Goal: Information Seeking & Learning: Learn about a topic

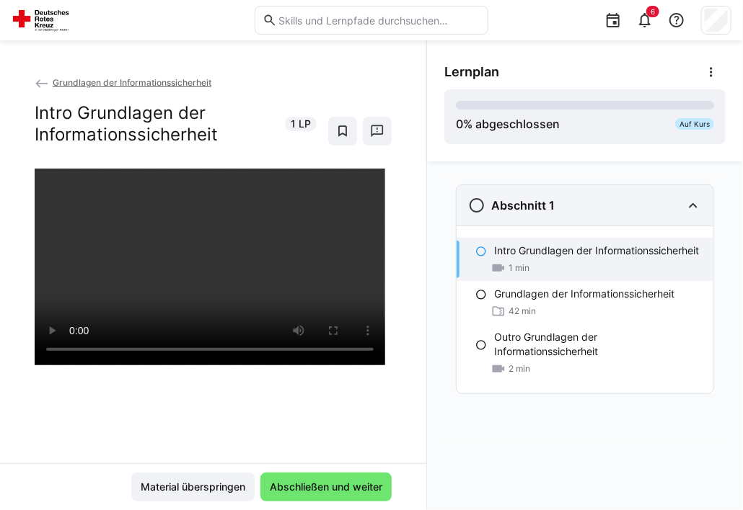
click at [478, 197] on eds-icon at bounding box center [476, 205] width 17 height 17
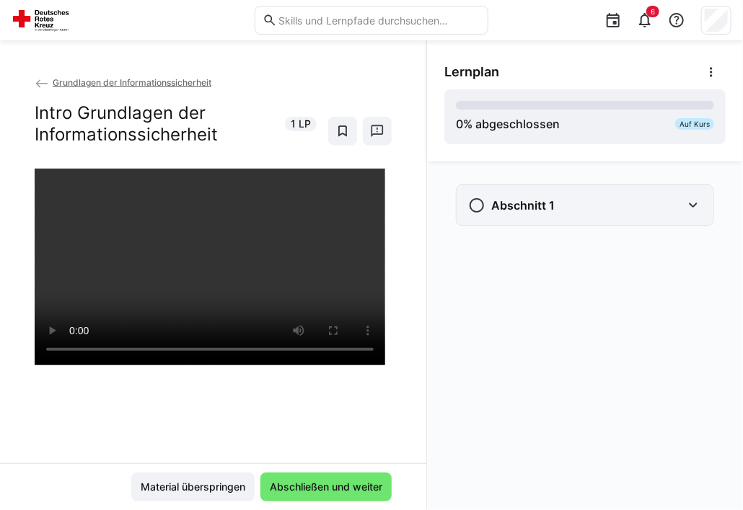
click at [548, 200] on h3 "Abschnitt 1" at bounding box center [522, 205] width 63 height 14
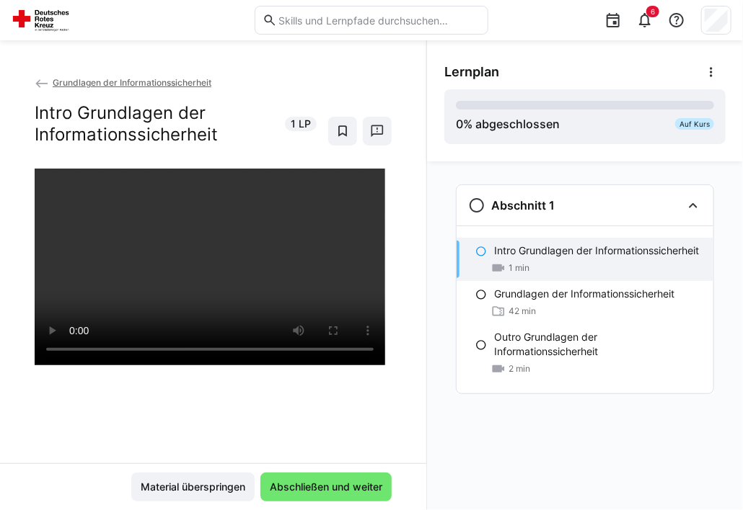
click at [479, 257] on eds-icon at bounding box center [481, 252] width 12 height 12
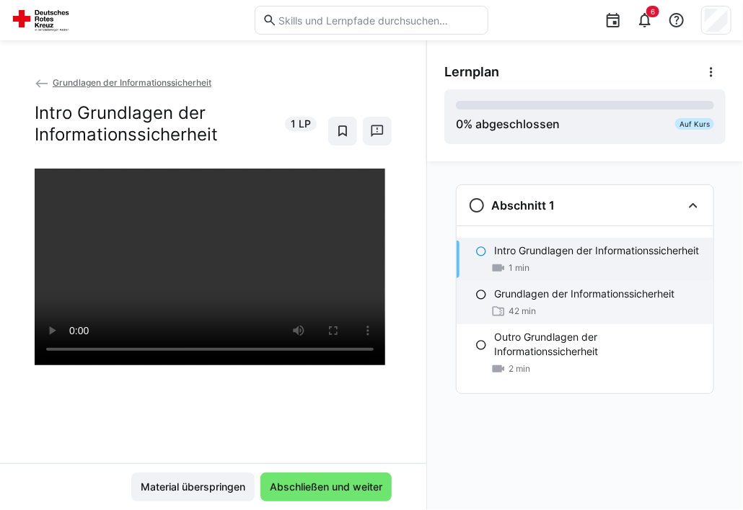
click at [495, 295] on p "Grundlagen der Informationssicherheit" at bounding box center [584, 294] width 180 height 14
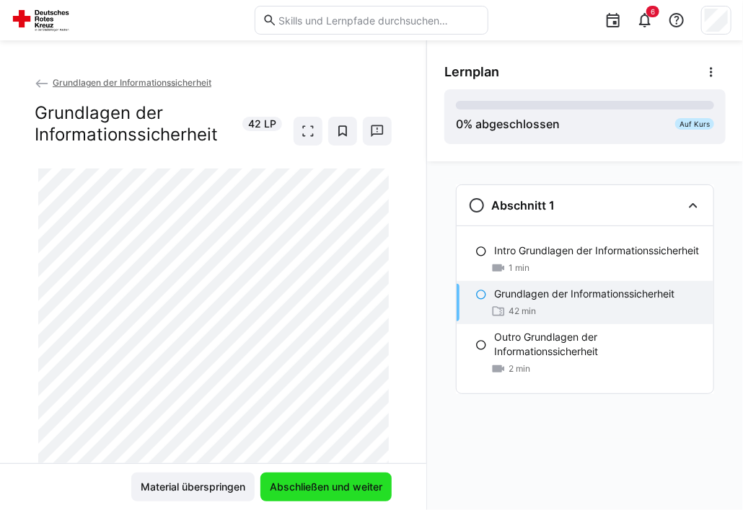
click at [305, 487] on span "Abschließen und weiter" at bounding box center [325, 487] width 117 height 14
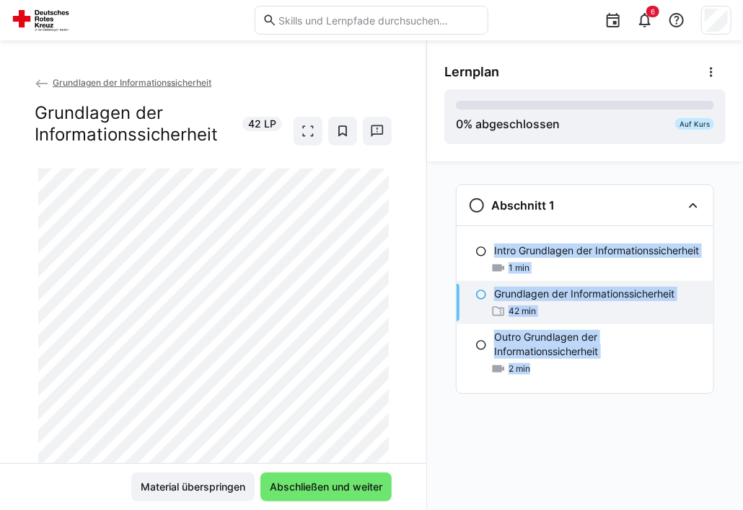
drag, startPoint x: 465, startPoint y: 495, endPoint x: 453, endPoint y: 515, distance: 23.0
click at [453, 510] on html "6 Grundlagen der Informationssicherheit Grundlagen der Informationssicherheit 4…" at bounding box center [371, 255] width 743 height 510
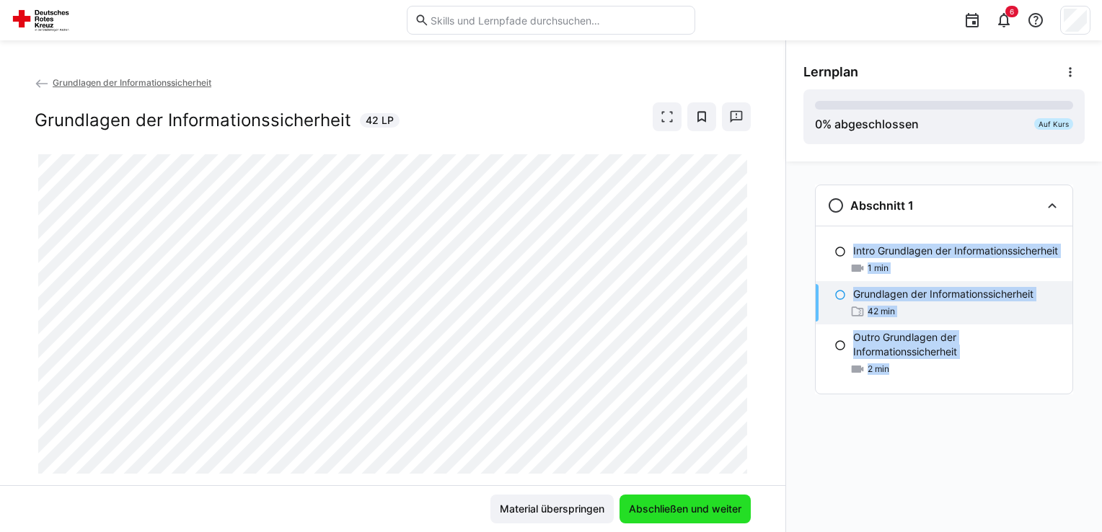
click at [729, 510] on span "Abschließen und weiter" at bounding box center [685, 509] width 117 height 14
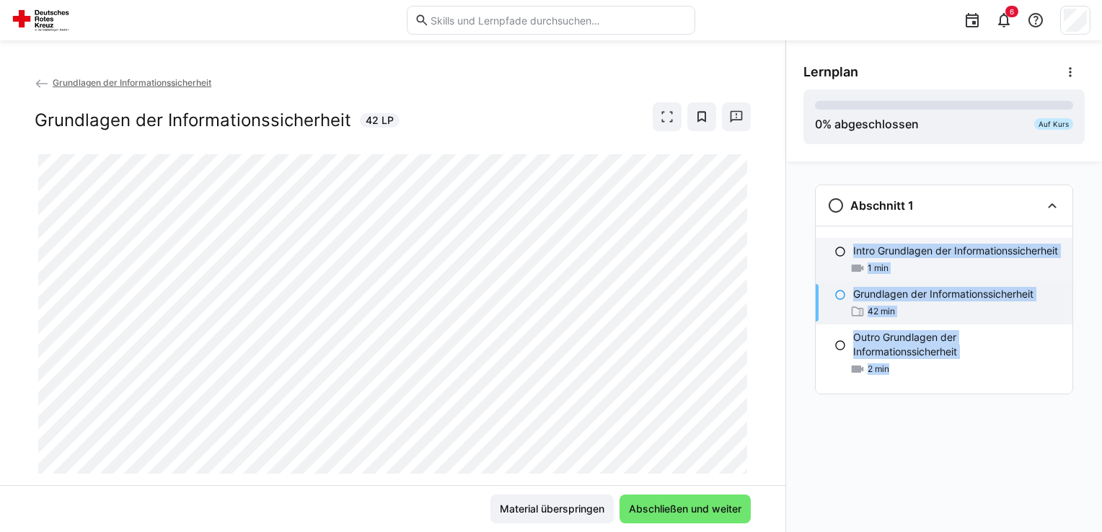
click at [742, 244] on p "Intro Grundlagen der Informationssicherheit" at bounding box center [955, 251] width 205 height 14
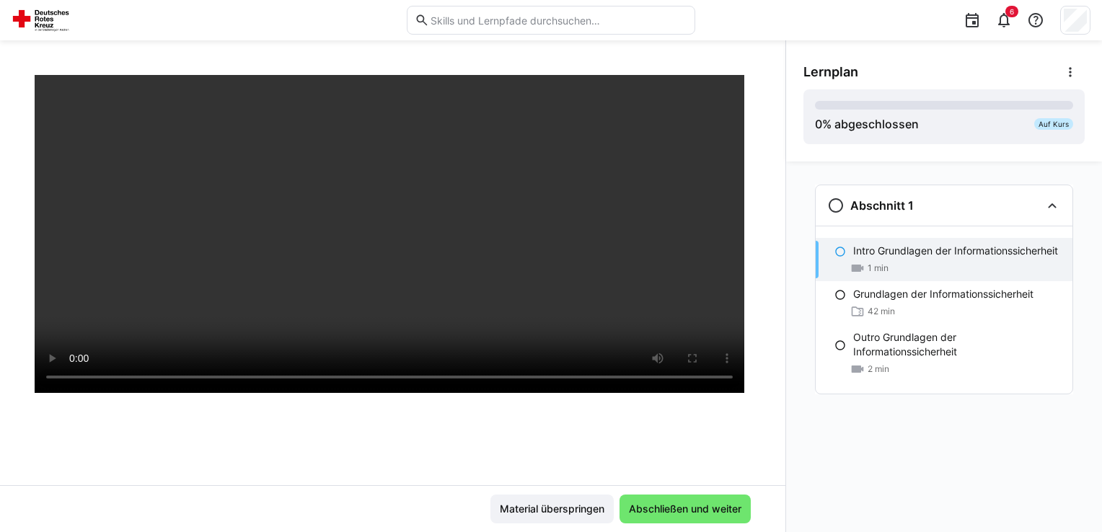
scroll to position [161, 0]
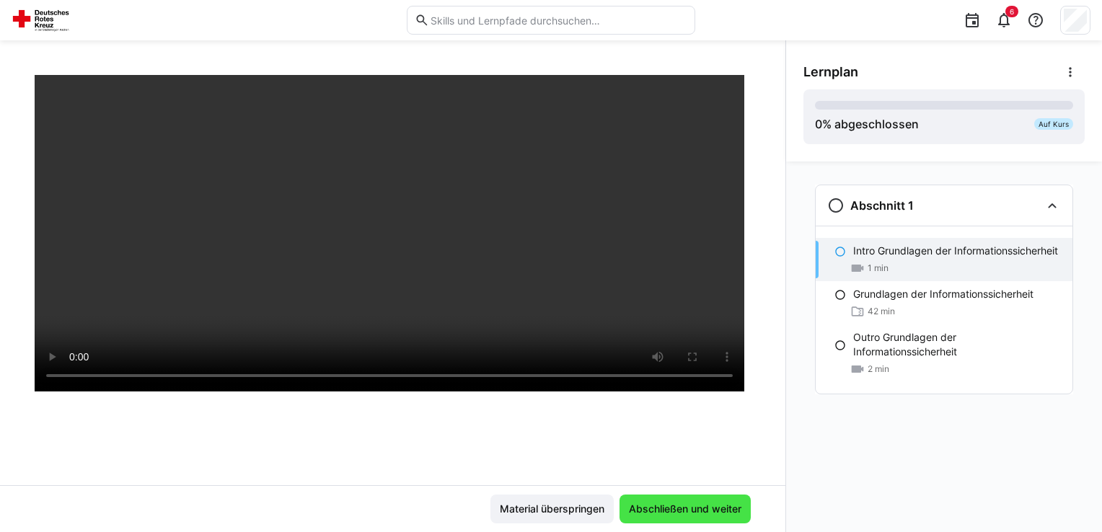
click at [671, 508] on span "Abschließen und weiter" at bounding box center [685, 509] width 117 height 14
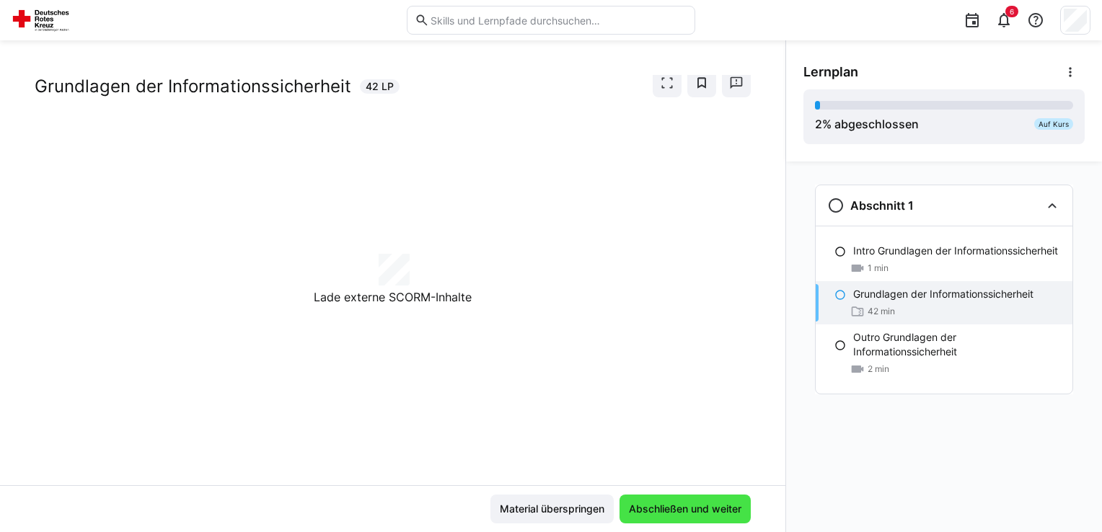
scroll to position [33, 0]
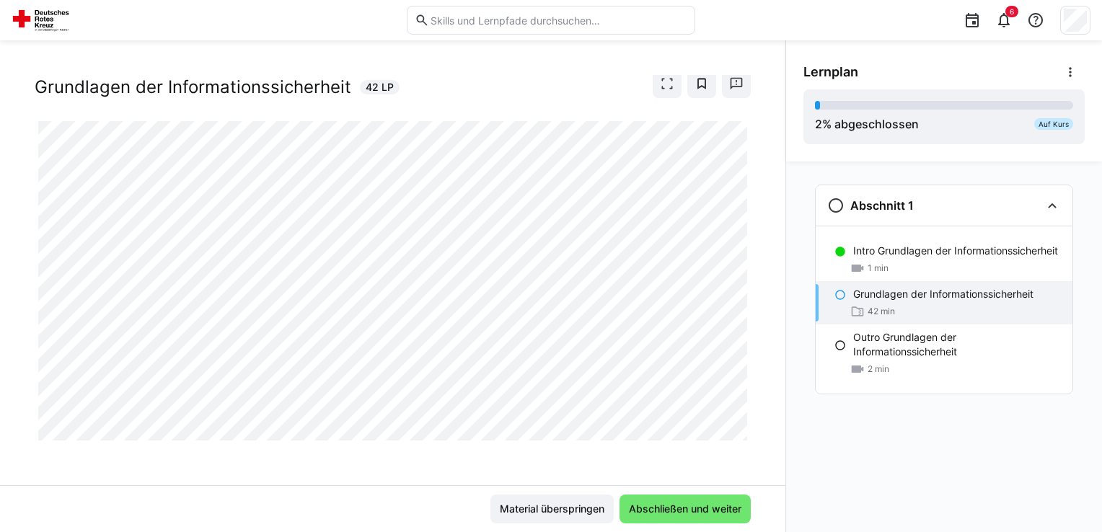
click at [673, 103] on div "Grundlagen der Informationssicherheit Grundlagen der Informationssicherheit 42 …" at bounding box center [393, 81] width 716 height 79
click at [673, 99] on div "Grundlagen der Informationssicherheit Grundlagen der Informationssicherheit 42 …" at bounding box center [393, 81] width 716 height 79
click at [668, 88] on eds-icon at bounding box center [667, 83] width 14 height 14
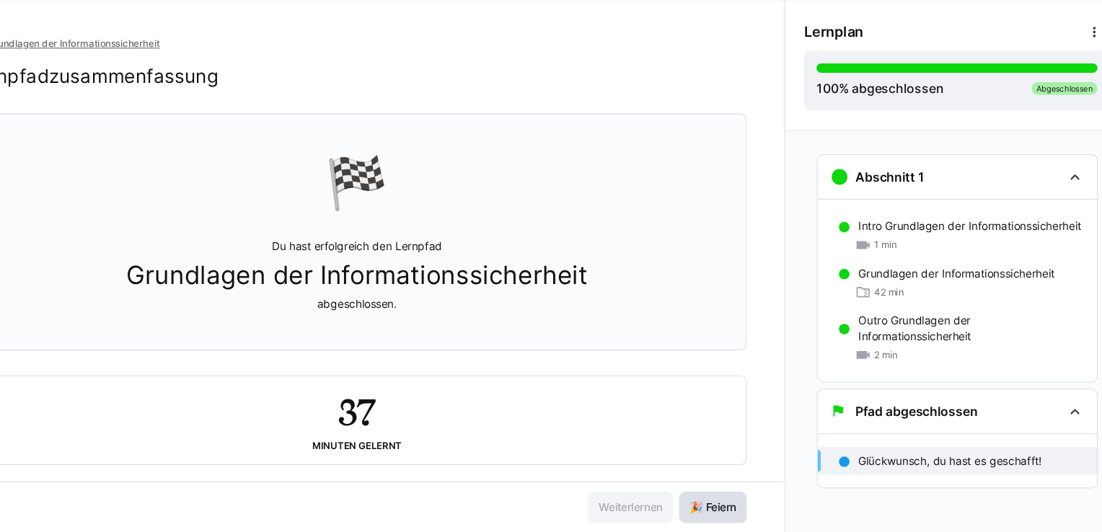
click at [719, 501] on span "🎉 Feiern" at bounding box center [720, 509] width 62 height 29
click at [742, 464] on p "Glückwunsch, du hast es geschafft!" at bounding box center [937, 466] width 169 height 14
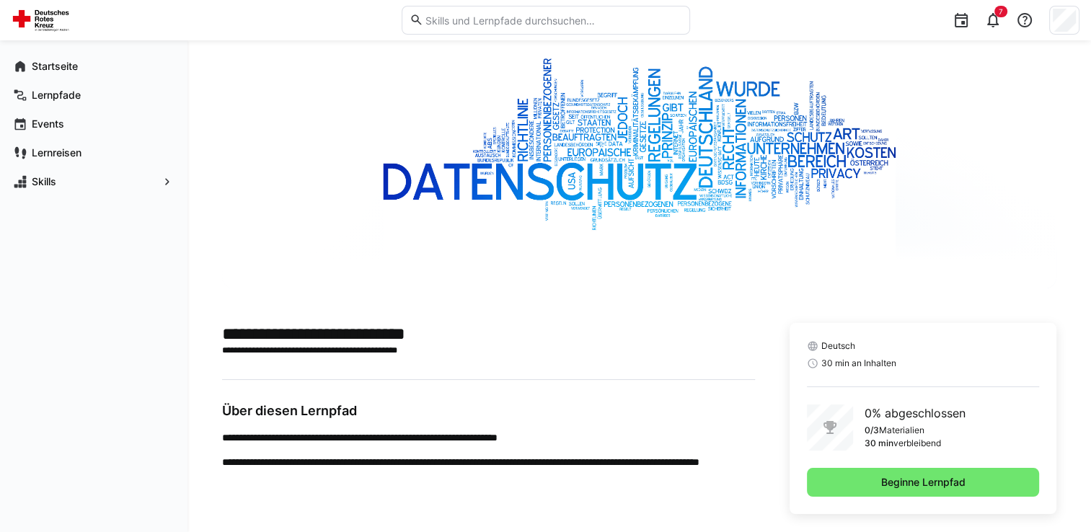
scroll to position [91, 0]
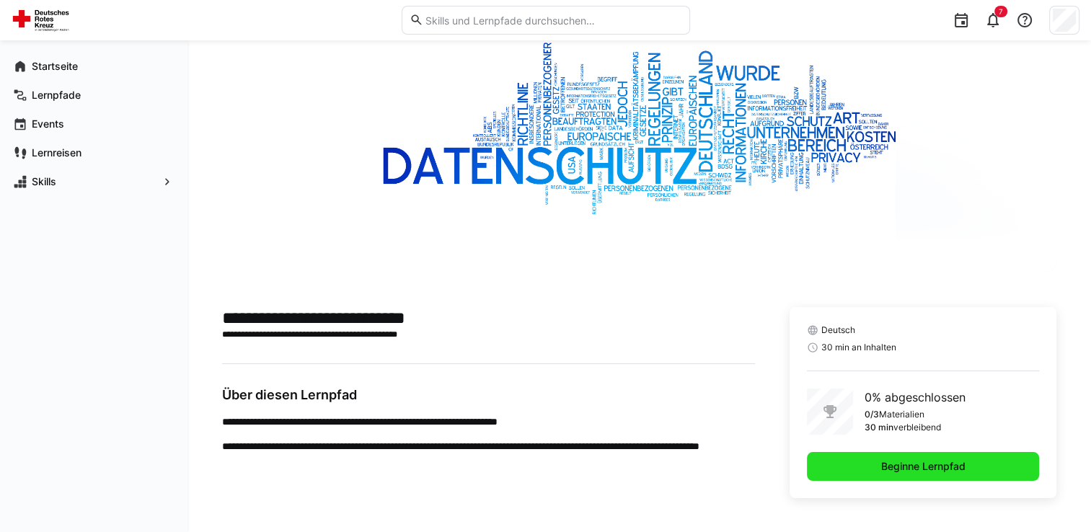
click at [880, 472] on span "Beginne Lernpfad" at bounding box center [923, 466] width 89 height 14
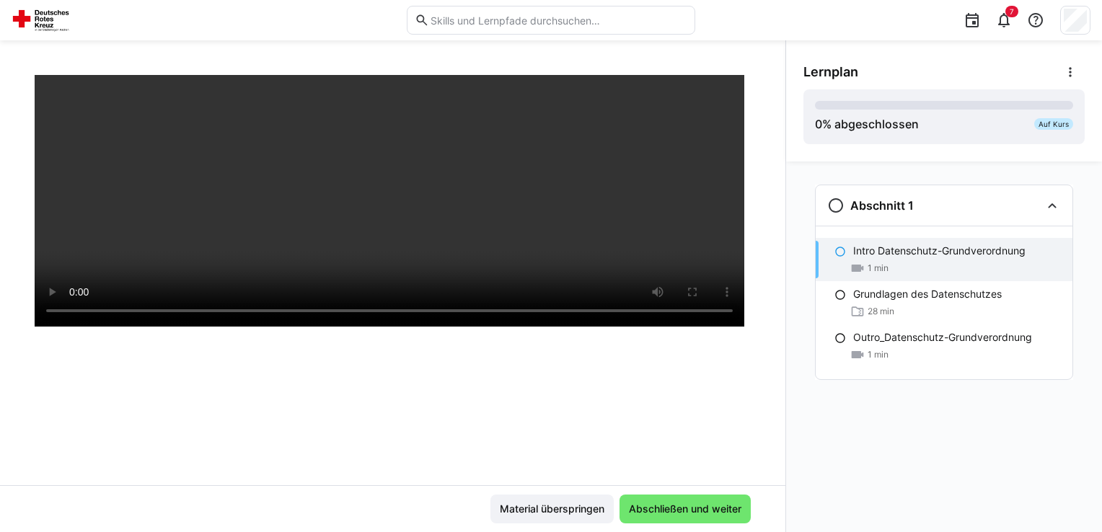
scroll to position [228, 0]
drag, startPoint x: 811, startPoint y: 414, endPoint x: 800, endPoint y: 391, distance: 25.5
click at [800, 391] on div "Abschnitt 1 Intro Datenschutz-Grundverordnung 1 min Grundlagen des Datenschutze…" at bounding box center [944, 346] width 316 height 371
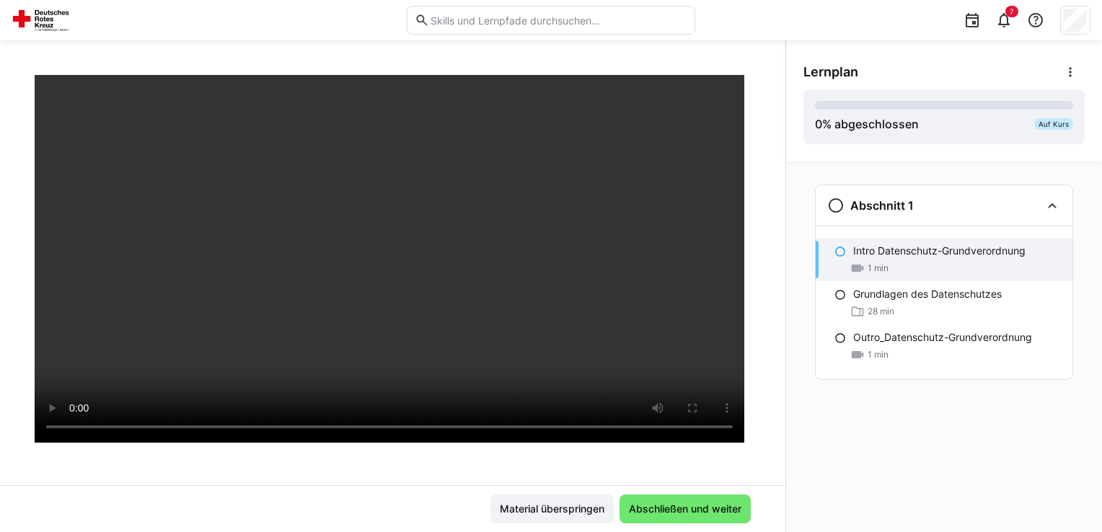
scroll to position [107, 0]
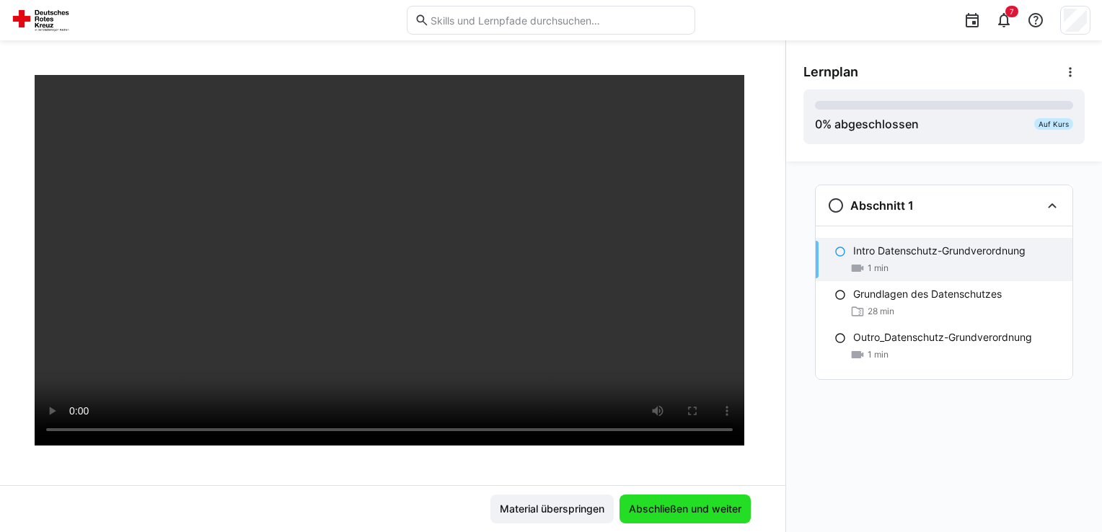
click at [674, 505] on span "Abschließen und weiter" at bounding box center [685, 509] width 117 height 14
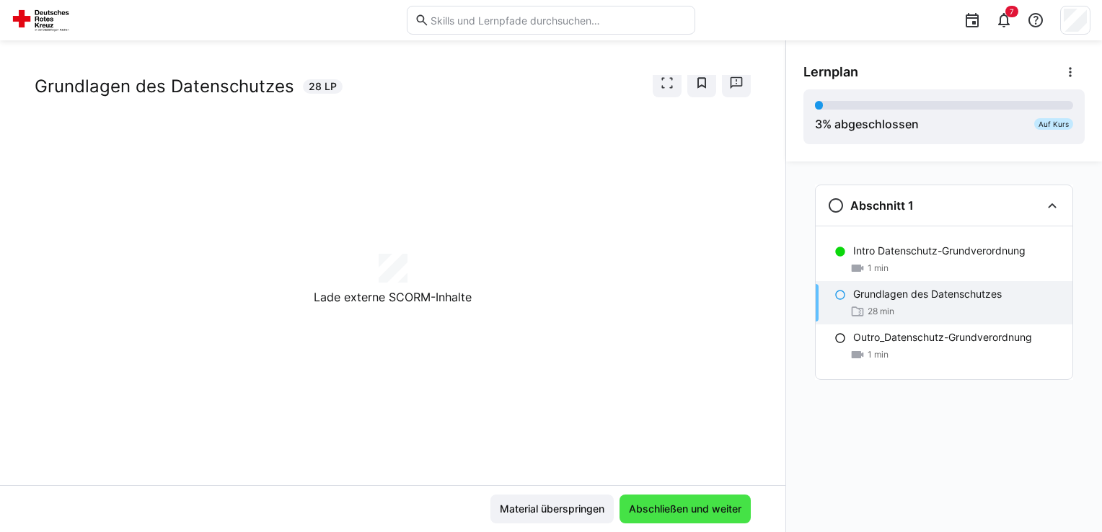
scroll to position [33, 0]
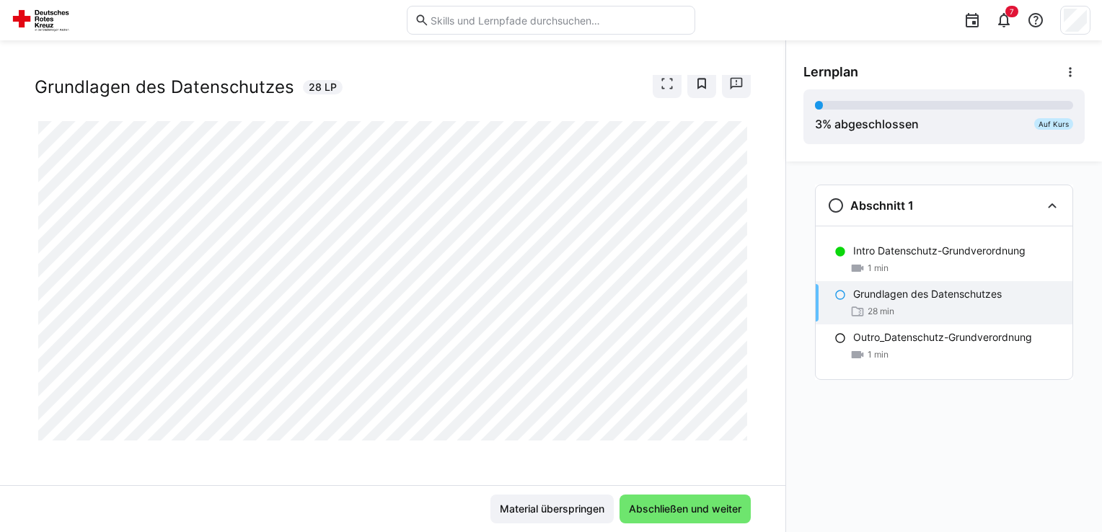
click at [337, 505] on div "Material überspringen Abschließen und weiter" at bounding box center [393, 509] width 716 height 29
click at [658, 510] on span "Abschließen und weiter" at bounding box center [685, 509] width 117 height 14
click at [554, 529] on div "Material überspringen Abschließen und weiter" at bounding box center [392, 508] width 785 height 47
click at [553, 510] on span "Material überspringen" at bounding box center [551, 509] width 109 height 14
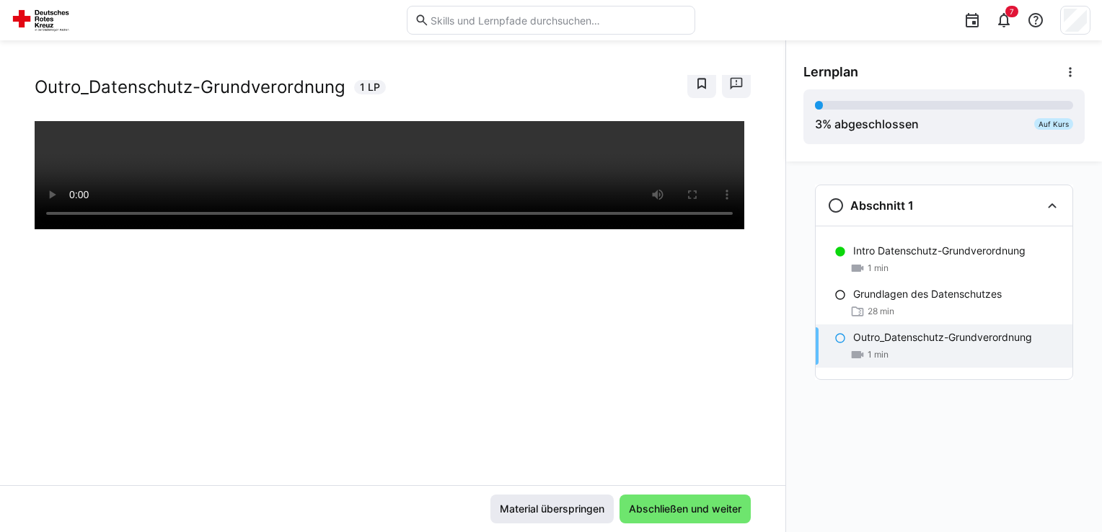
scroll to position [107, 0]
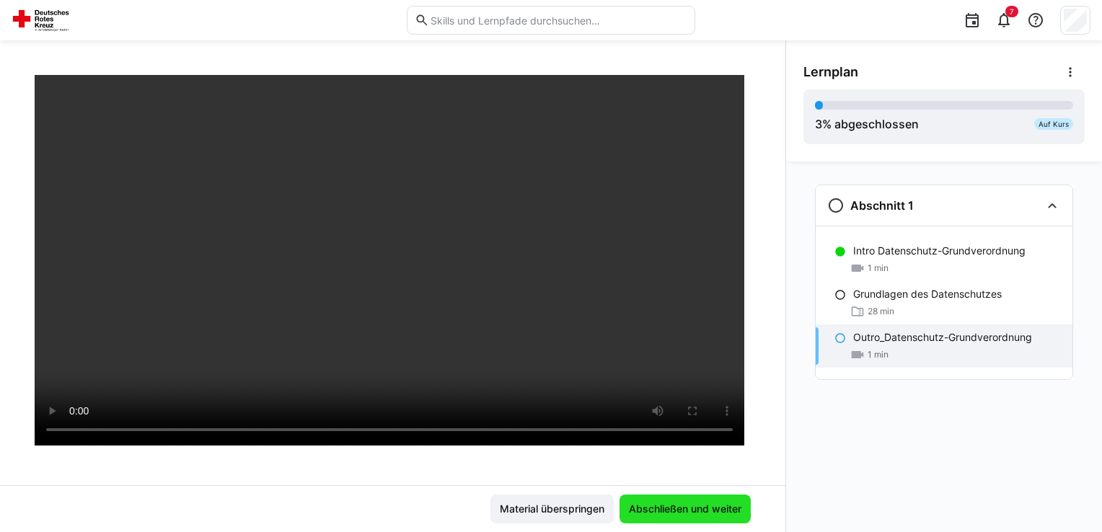
click at [689, 513] on span "Abschließen und weiter" at bounding box center [685, 509] width 117 height 14
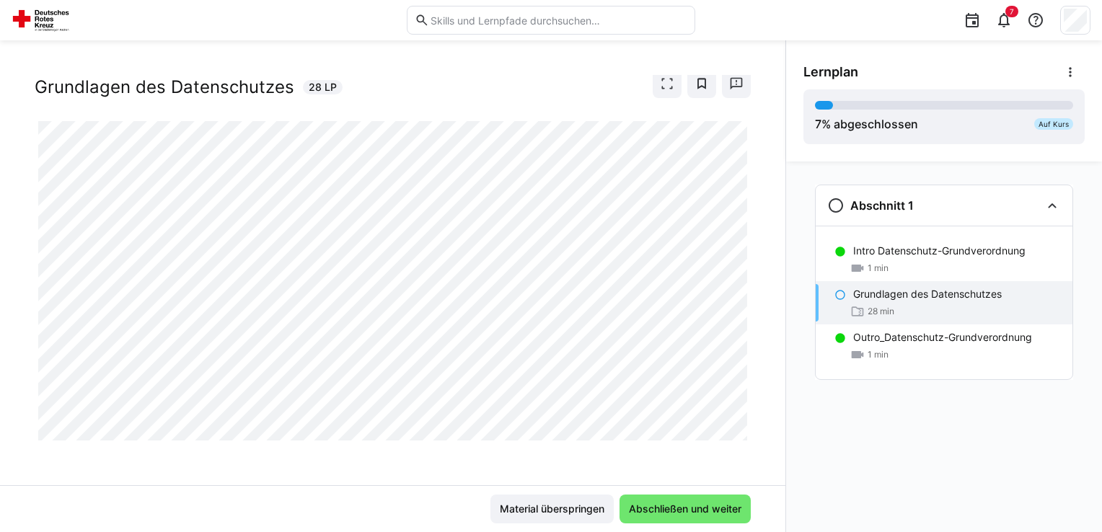
click at [876, 302] on div "Grundlagen des Datenschutzes 28 min" at bounding box center [943, 302] width 257 height 43
click at [712, 508] on span "Abschließen und weiter" at bounding box center [685, 509] width 117 height 14
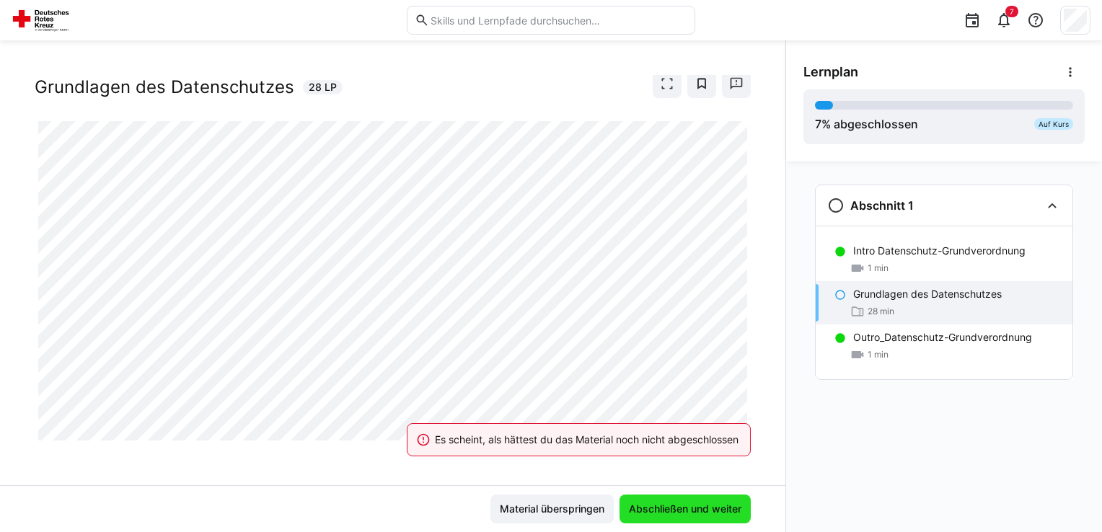
click at [712, 508] on span "Abschließen und weiter" at bounding box center [685, 509] width 117 height 14
click at [591, 504] on span "Material überspringen" at bounding box center [551, 509] width 109 height 14
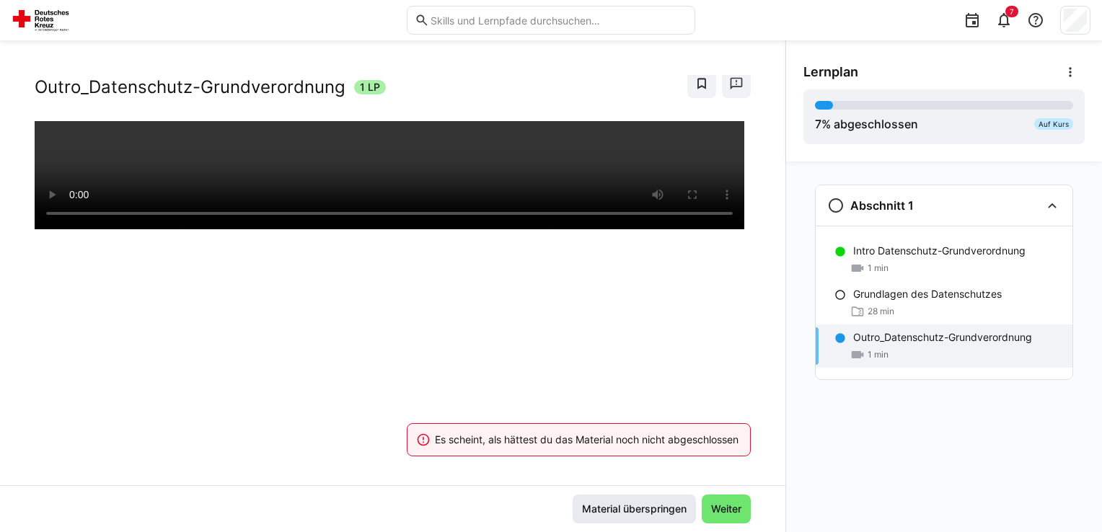
scroll to position [107, 0]
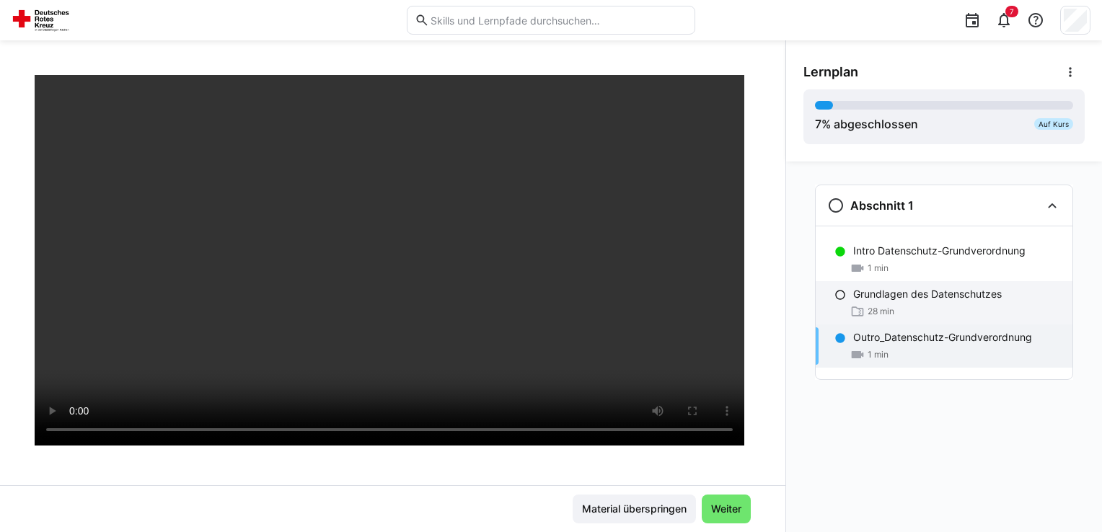
click at [841, 288] on app-navigation-item-status at bounding box center [840, 294] width 12 height 12
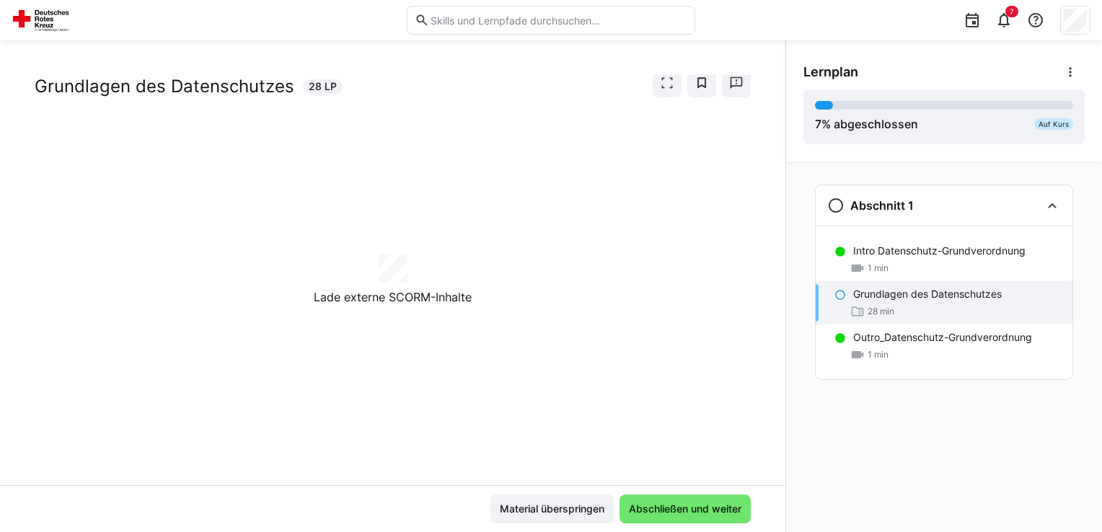
scroll to position [33, 0]
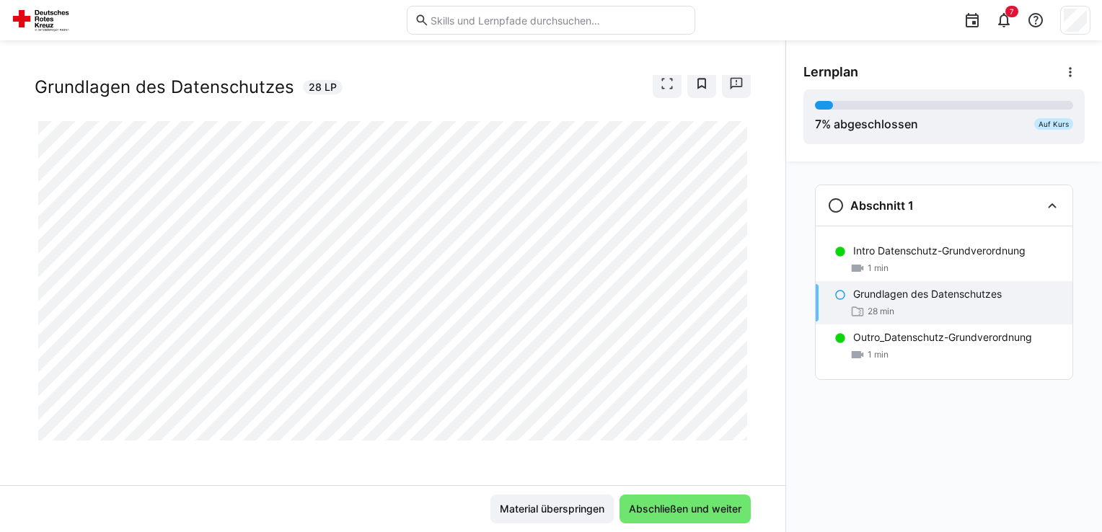
click at [868, 310] on span "28 min" at bounding box center [880, 312] width 27 height 12
click at [1006, 13] on span "7" at bounding box center [1011, 12] width 13 height 12
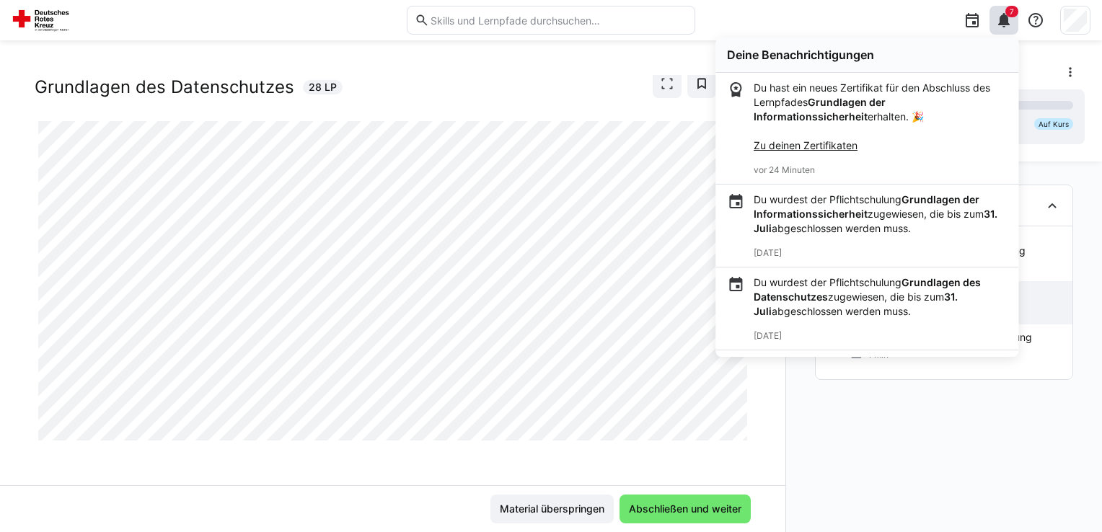
click at [836, 464] on div "Abschnitt 1 Intro Datenschutz-Grundverordnung 1 min Grundlagen des Datenschutze…" at bounding box center [944, 346] width 316 height 371
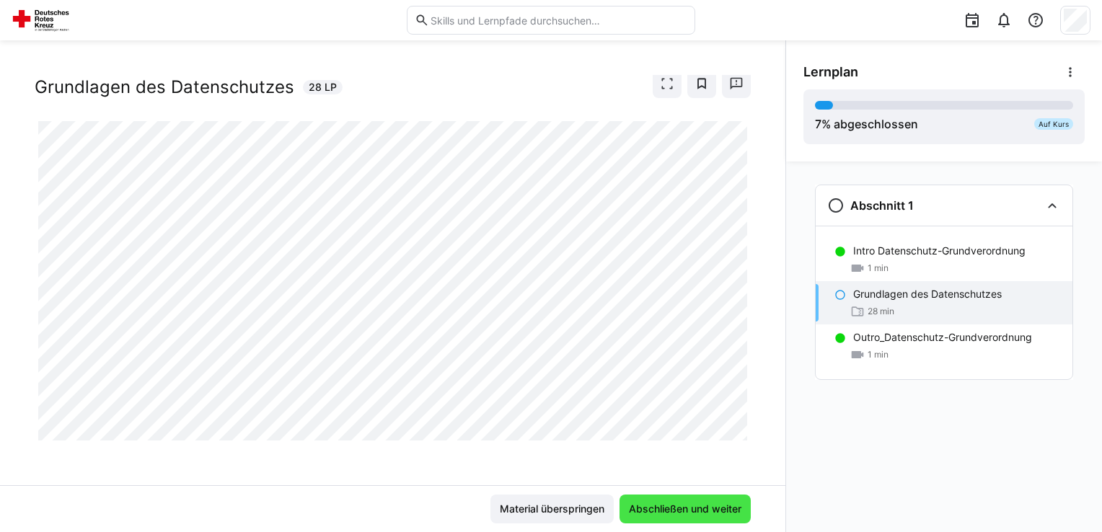
click at [728, 513] on span "Abschließen und weiter" at bounding box center [685, 509] width 117 height 14
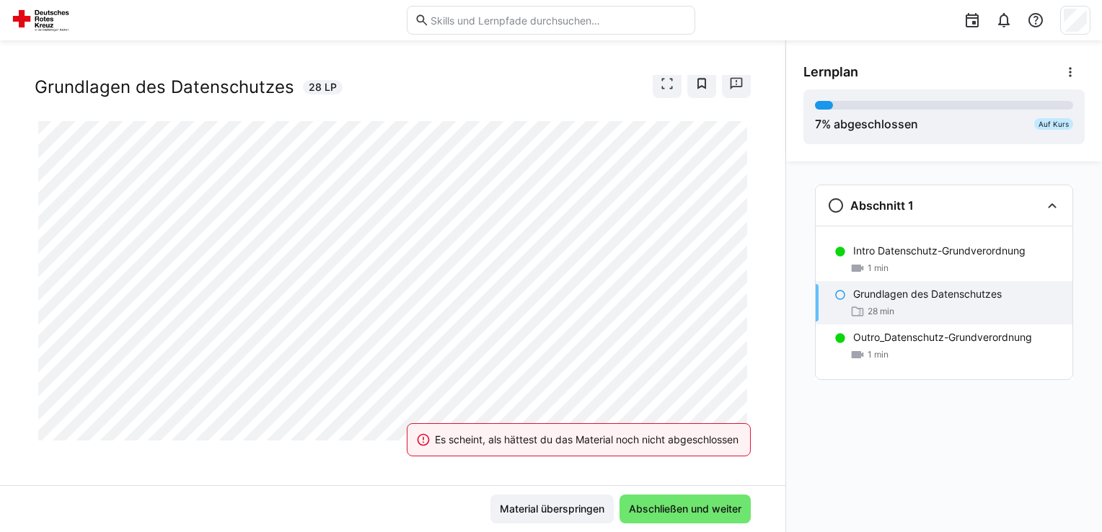
drag, startPoint x: 728, startPoint y: 513, endPoint x: 704, endPoint y: 412, distance: 103.9
click at [704, 495] on div "Es scheint, als hättest du das Material noch nicht abgeschlossen Material übers…" at bounding box center [392, 509] width 751 height 29
click at [704, 412] on div "Es scheint, als hättest du das Material noch nicht abgeschlossen" at bounding box center [578, 439] width 379 height 63
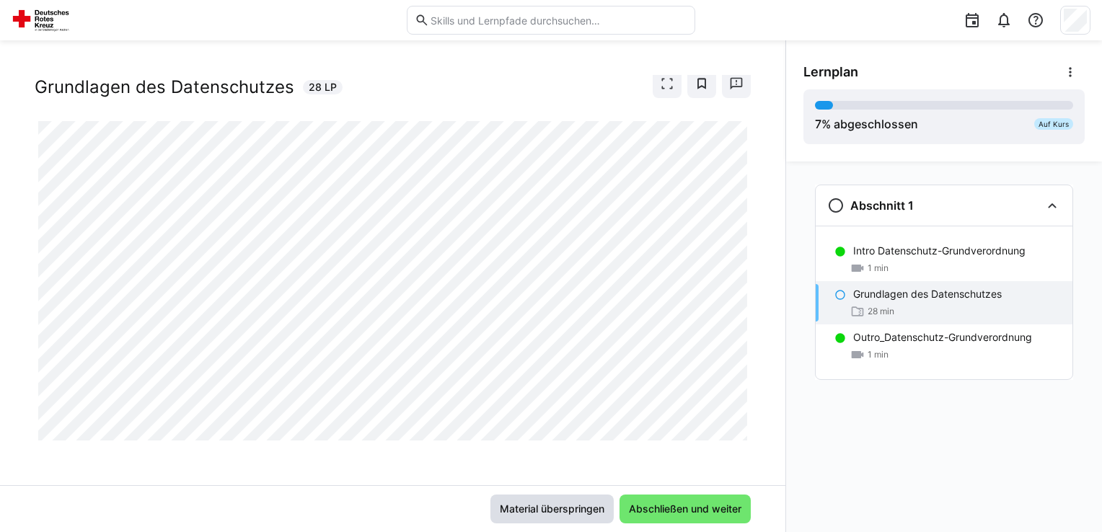
click at [535, 513] on span "Material überspringen" at bounding box center [551, 509] width 109 height 14
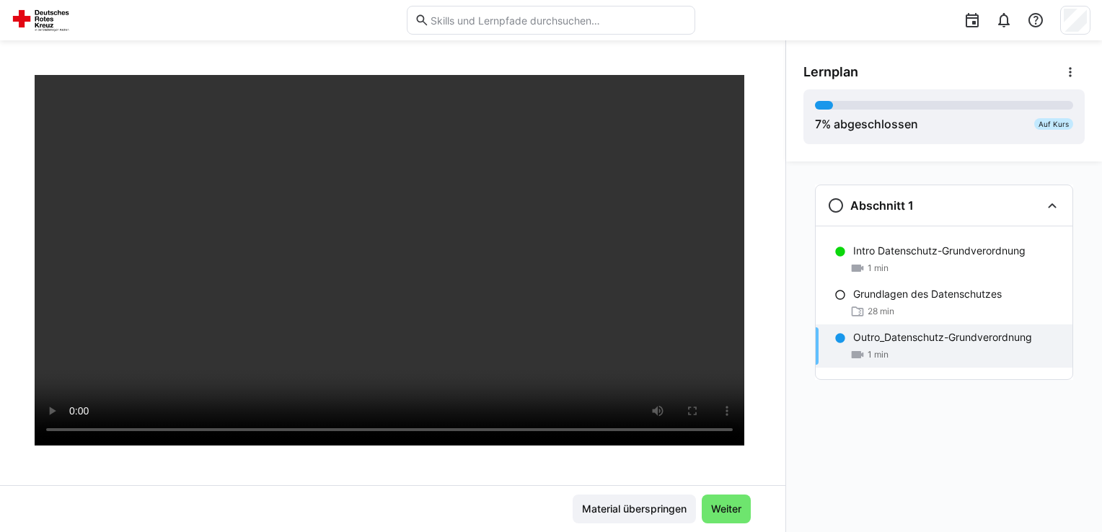
drag, startPoint x: 794, startPoint y: 349, endPoint x: 793, endPoint y: 275, distance: 73.5
click at [793, 275] on div "Abschnitt 1 Intro Datenschutz-Grundverordnung 1 min Grundlagen des Datenschutze…" at bounding box center [944, 346] width 316 height 371
click at [664, 501] on span "Material überspringen" at bounding box center [633, 509] width 123 height 29
click at [963, 19] on div at bounding box center [971, 20] width 29 height 29
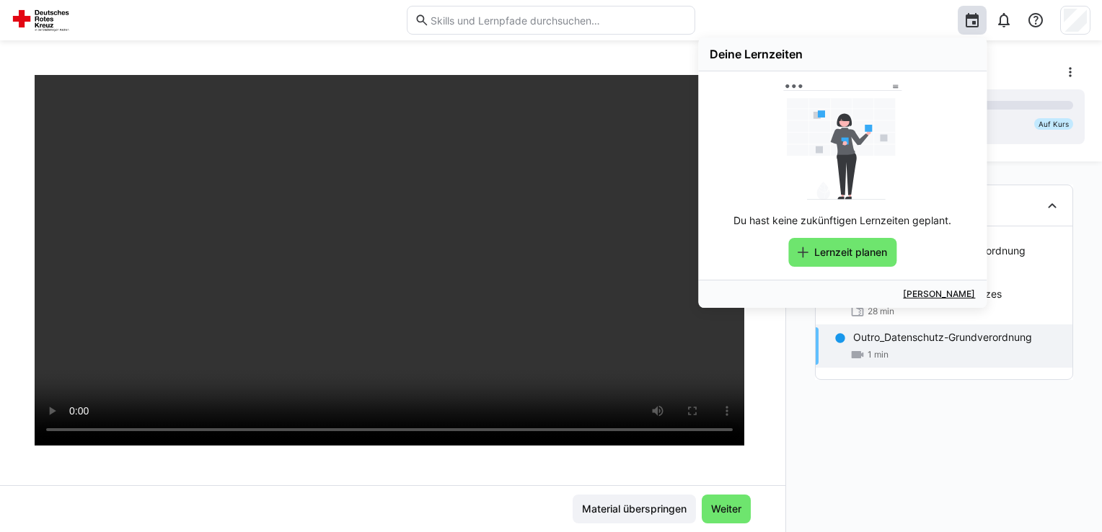
click at [807, 417] on app-classroom-navigation "Abschnitt 1 Intro Datenschutz-Grundverordnung 1 min Grundlagen des Datenschutze…" at bounding box center [943, 302] width 281 height 246
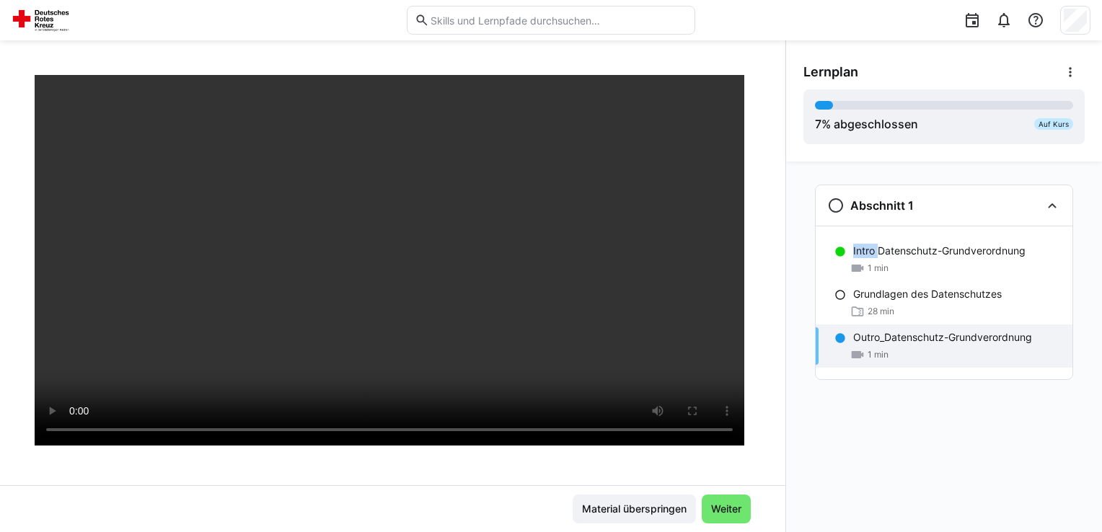
click at [807, 417] on app-classroom-navigation "Abschnitt 1 Intro Datenschutz-Grundverordnung 1 min Grundlagen des Datenschutze…" at bounding box center [943, 302] width 281 height 246
